Goal: Task Accomplishment & Management: Complete application form

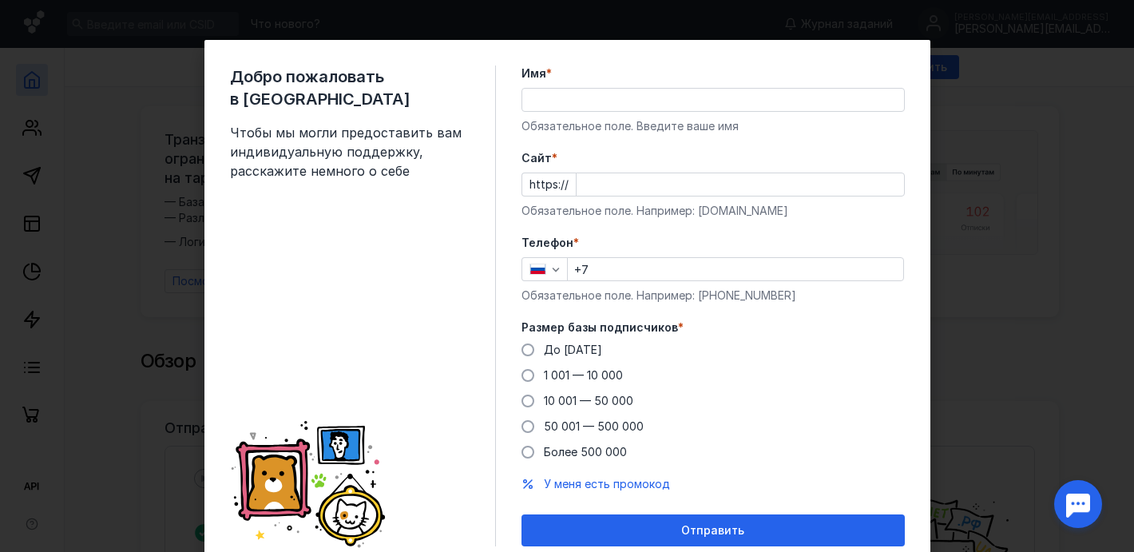
click at [698, 108] on input "Имя *" at bounding box center [713, 100] width 382 height 22
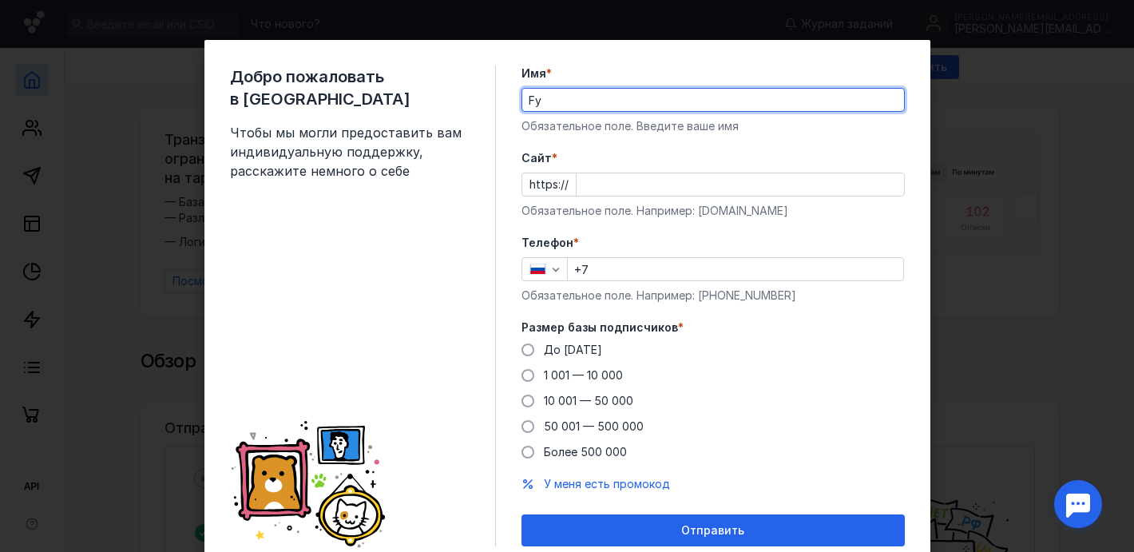
type input "F"
type input "[PERSON_NAME]"
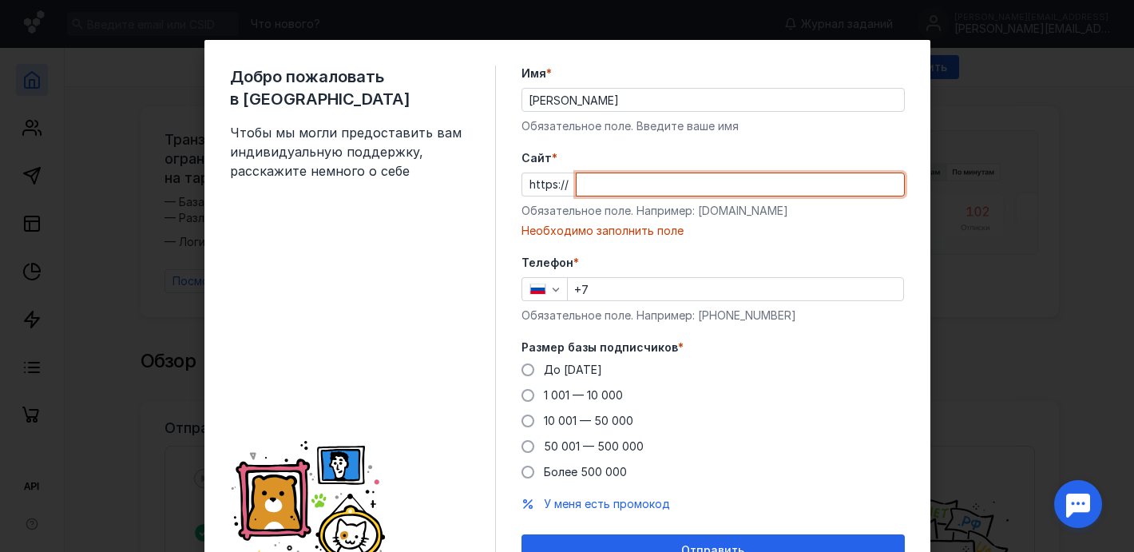
paste input "[URL]"
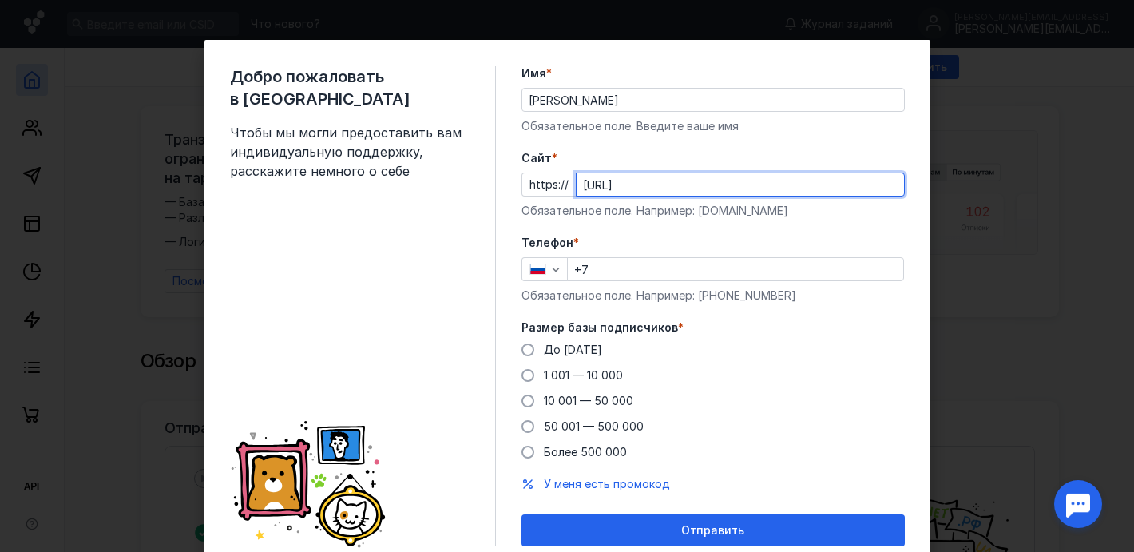
type input "[URL]"
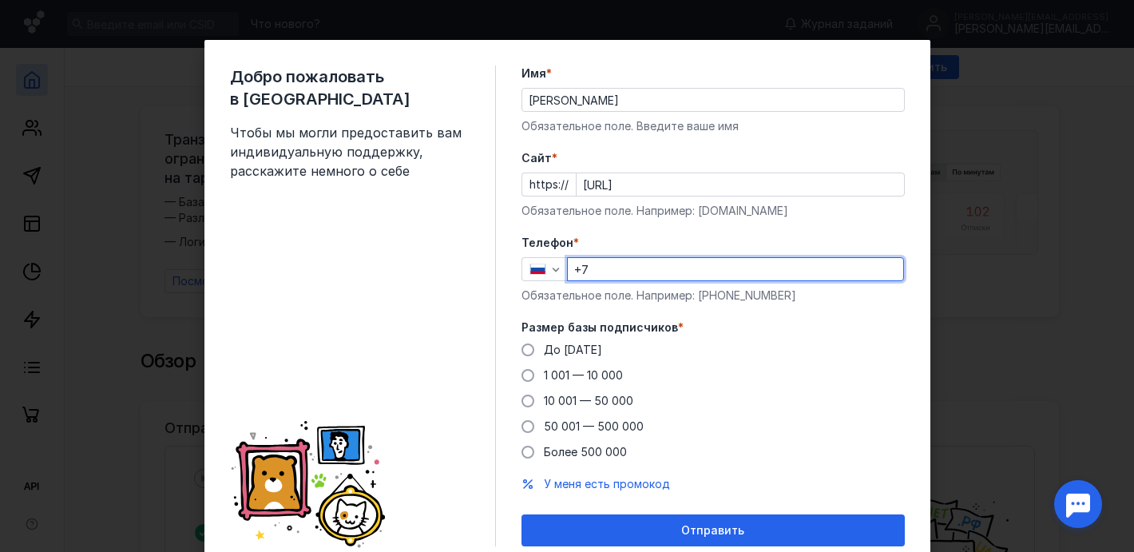
click at [687, 264] on input "+7" at bounding box center [735, 269] width 335 height 22
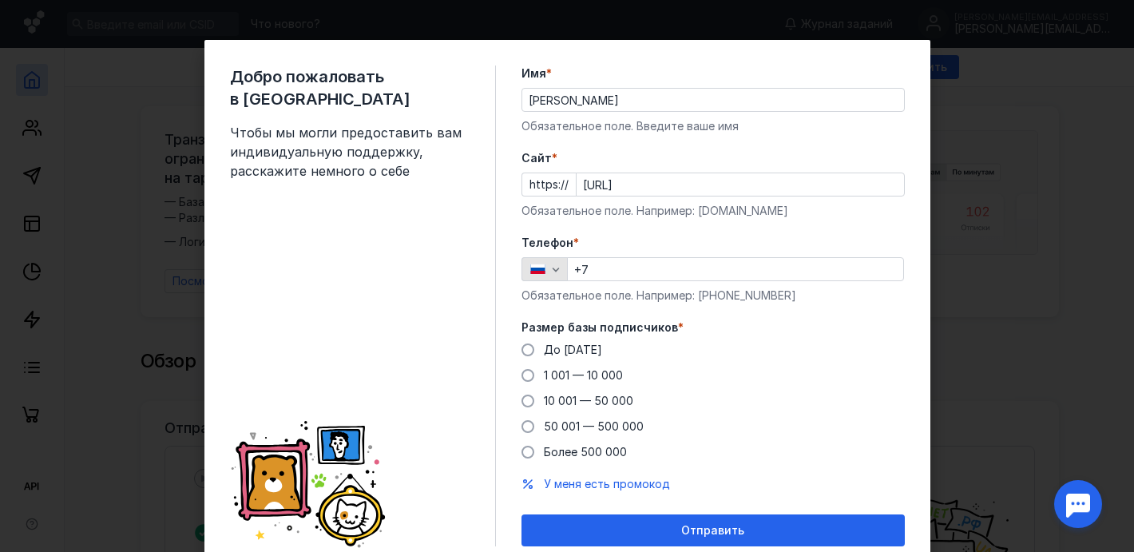
click at [555, 268] on icon "button" at bounding box center [555, 269] width 13 height 13
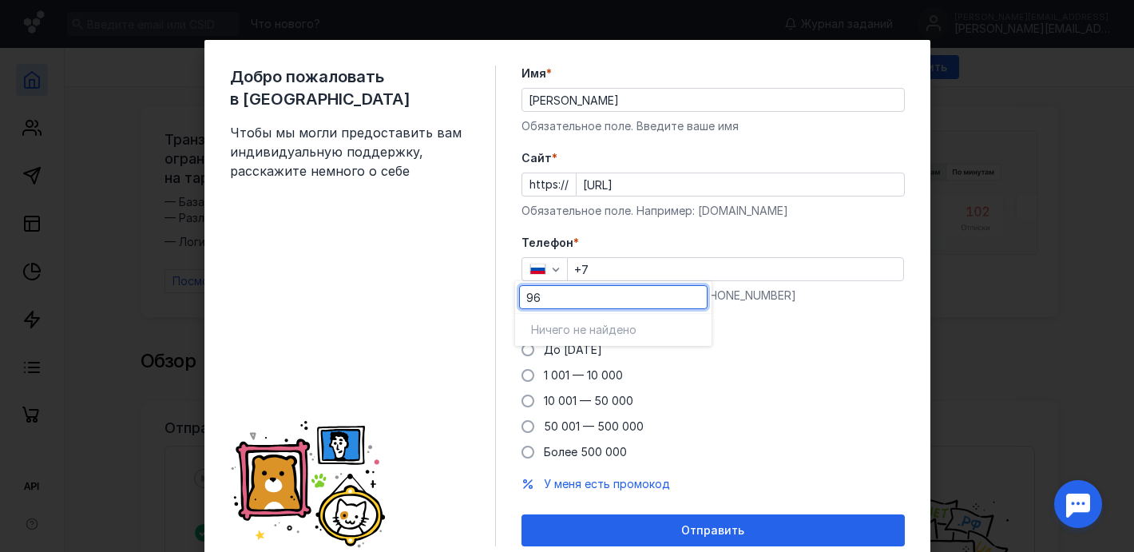
type input "9"
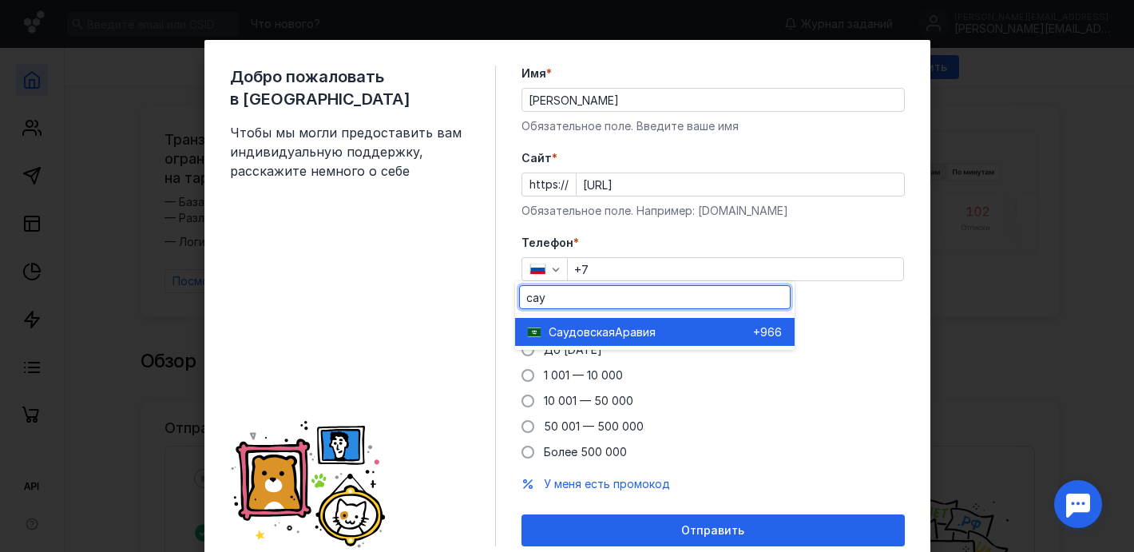
type input "сау"
click at [643, 335] on span "Аравия" at bounding box center [635, 332] width 41 height 16
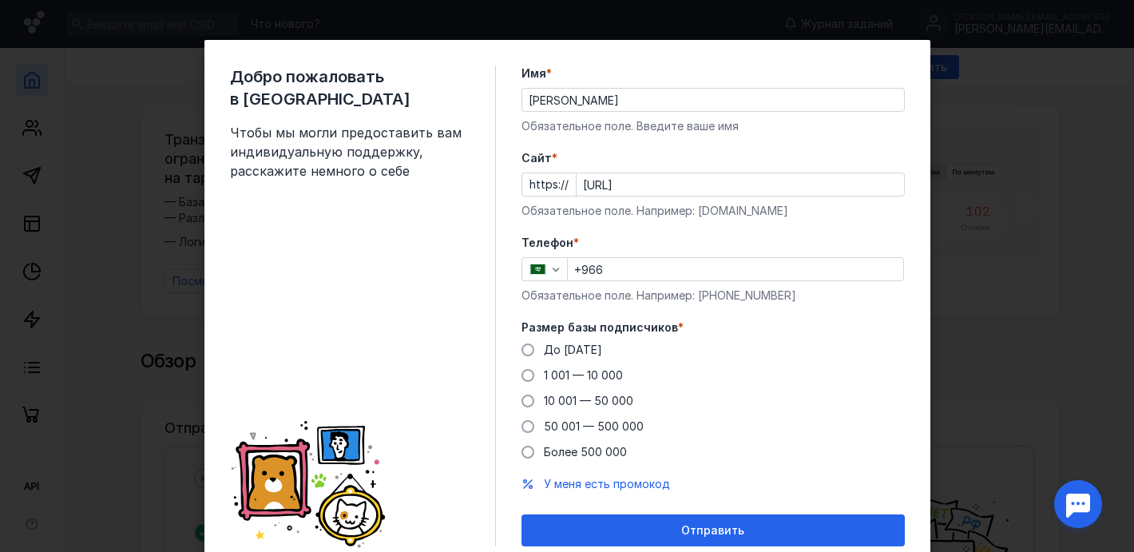
click at [654, 271] on input "+966" at bounding box center [735, 269] width 335 height 22
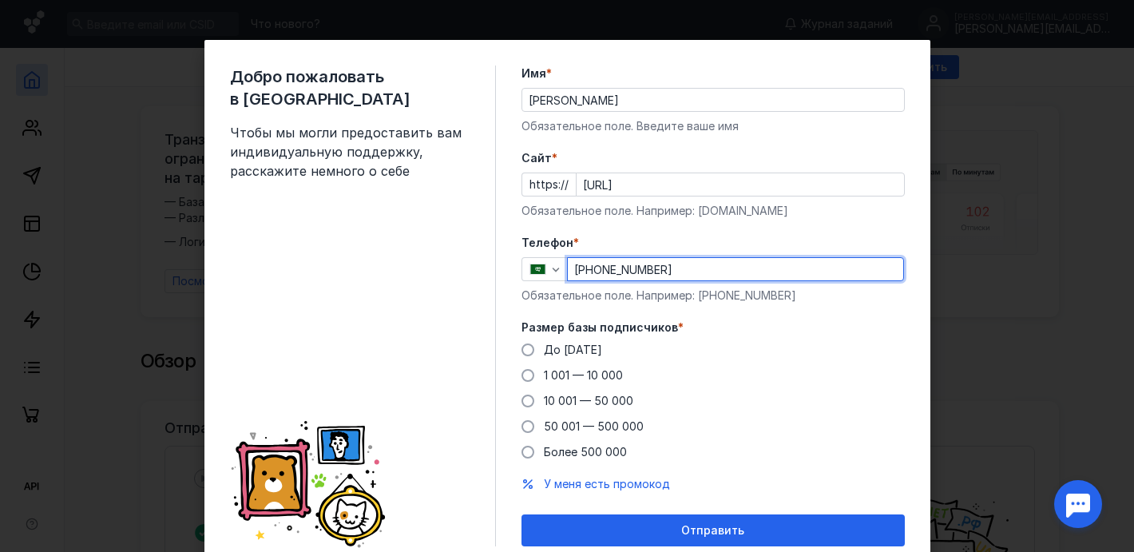
type input "[PHONE_NUMBER]"
click at [826, 350] on div "До [DATE] 1 001 — 10 000 10 001 — 50 000 50 001 — 500 000 Более 500 000" at bounding box center [712, 401] width 383 height 118
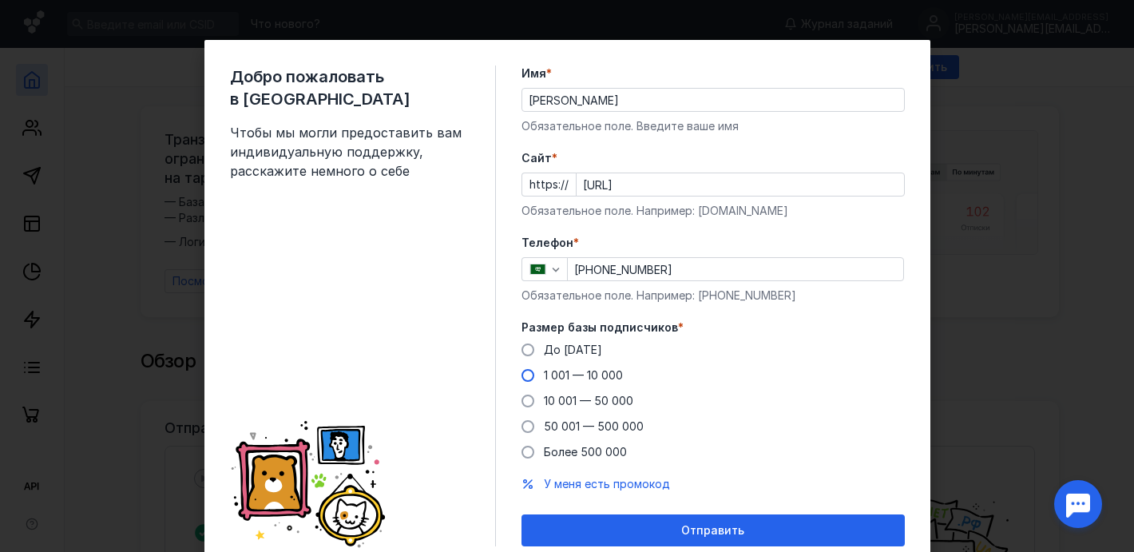
click at [521, 378] on span at bounding box center [527, 375] width 13 height 13
click at [0, 0] on input "1 001 — 10 000" at bounding box center [0, 0] width 0 height 0
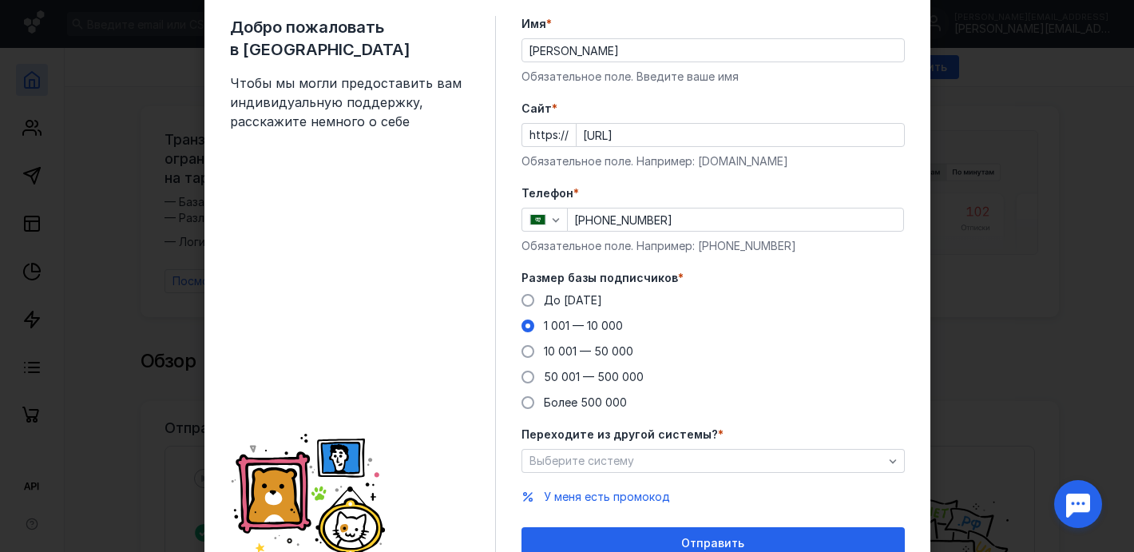
scroll to position [72, 0]
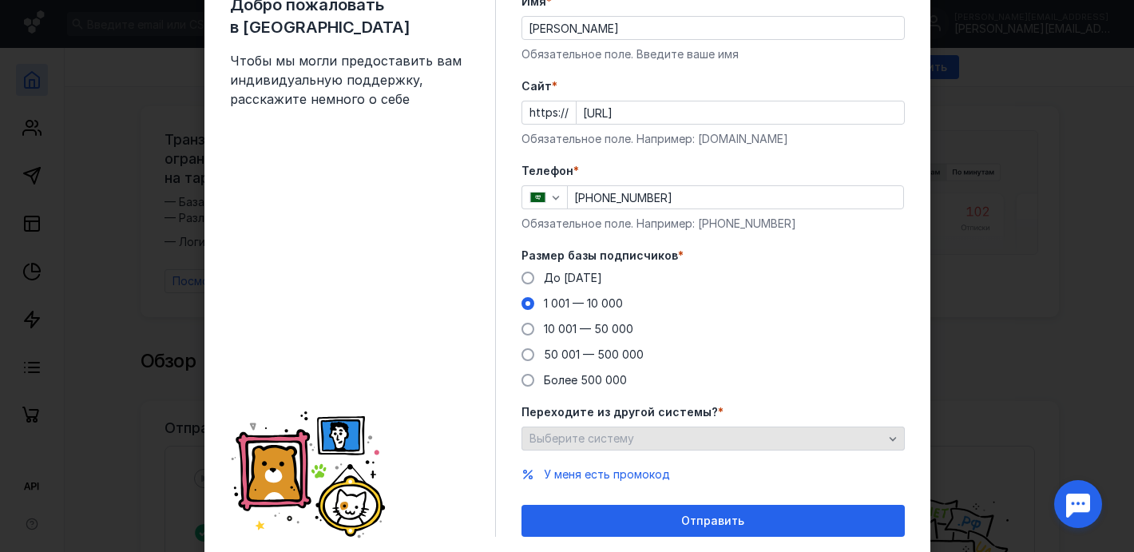
click at [751, 439] on div "Выберите систему" at bounding box center [706, 439] width 362 height 14
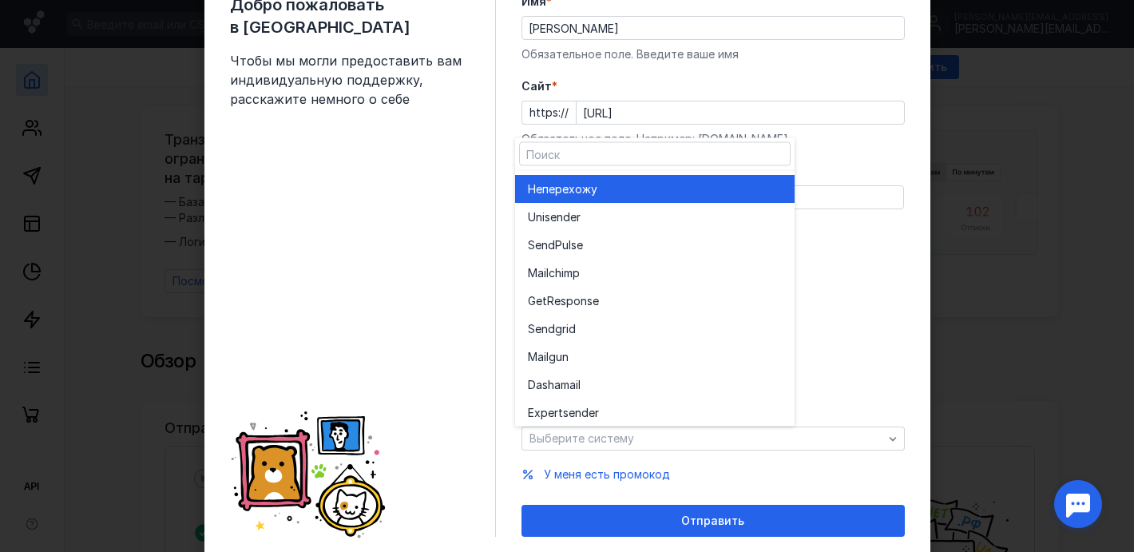
click at [619, 182] on div "Не перехожу" at bounding box center [655, 188] width 254 height 16
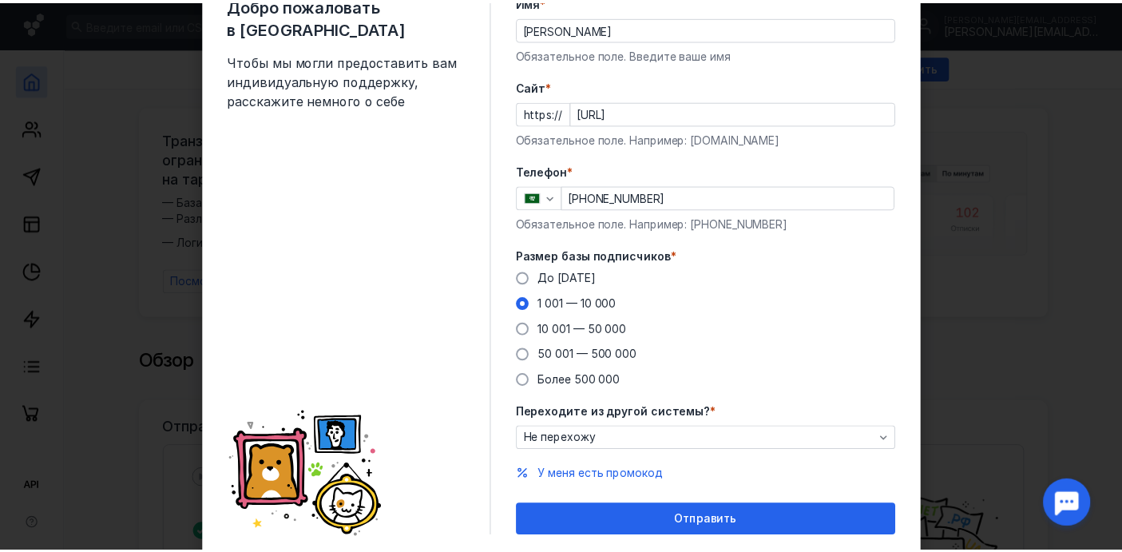
scroll to position [122, 0]
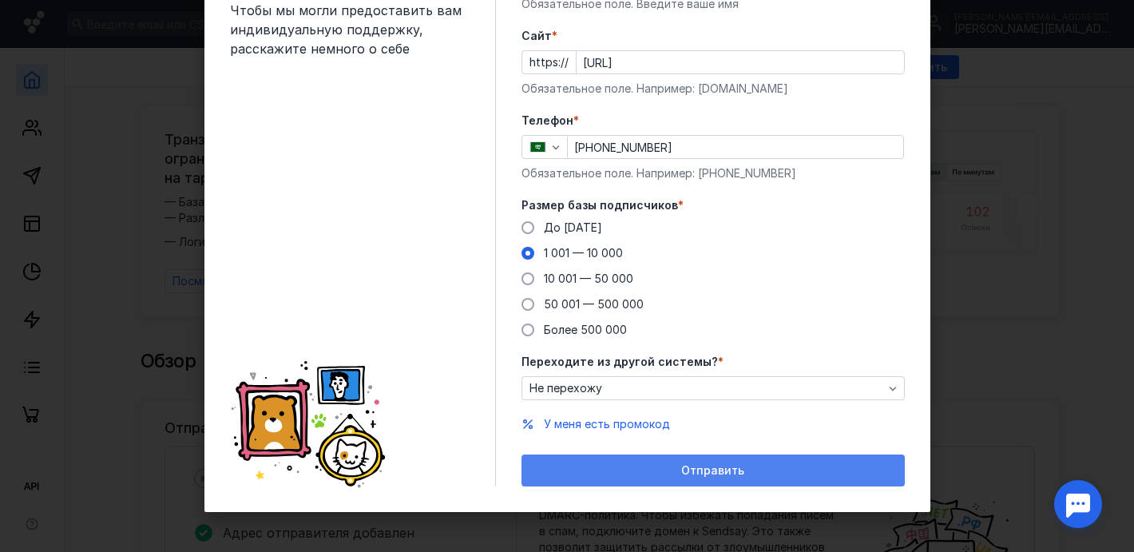
click at [681, 477] on div "Отправить" at bounding box center [712, 470] width 383 height 32
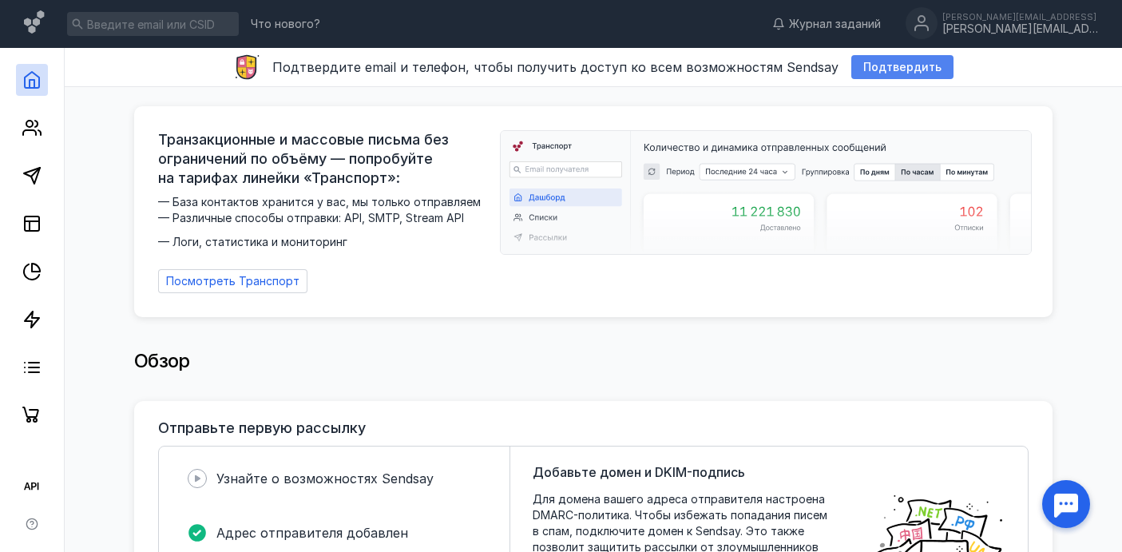
click at [905, 64] on span "Подтвердить" at bounding box center [902, 68] width 78 height 14
